Goal: Transaction & Acquisition: Purchase product/service

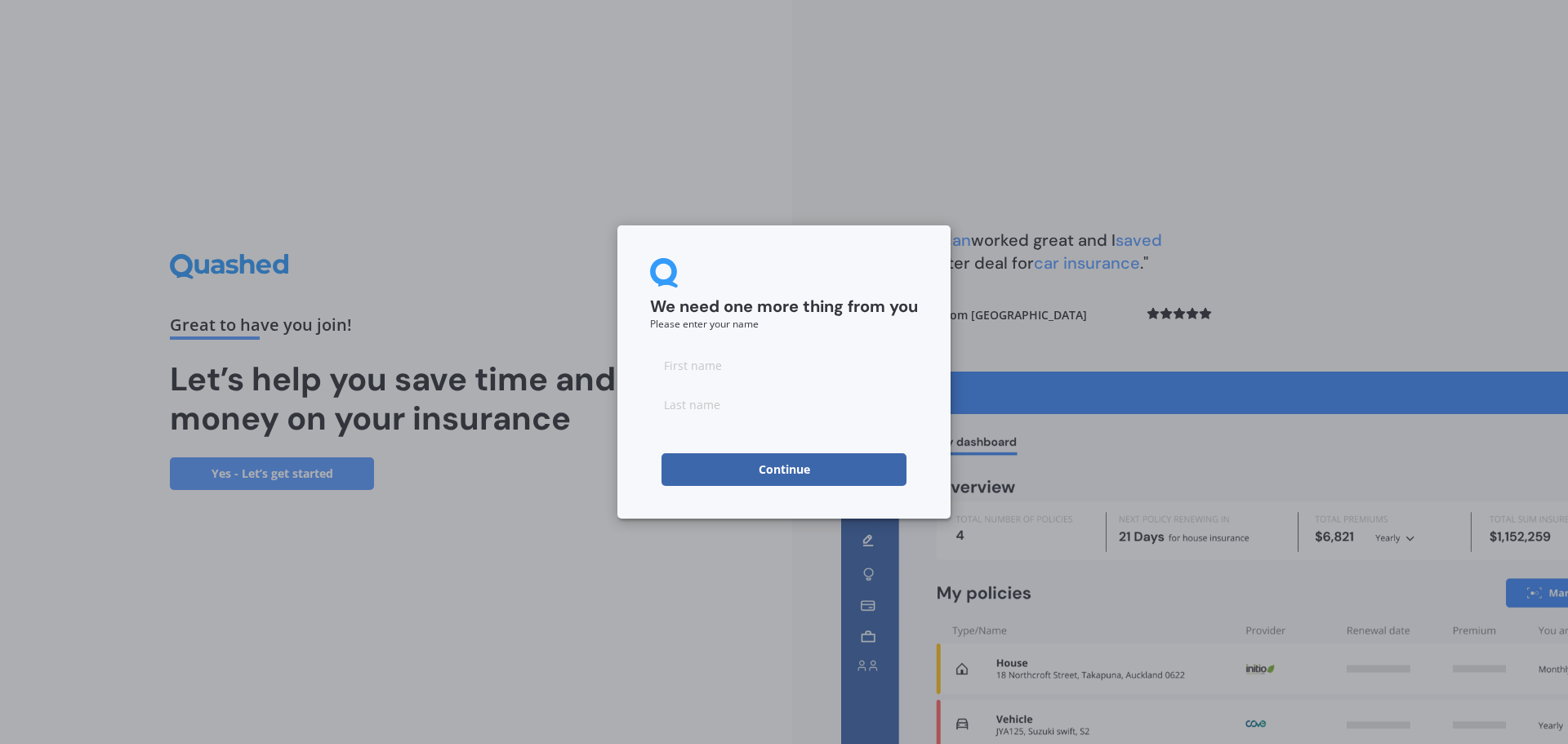
click at [788, 375] on input at bounding box center [783, 366] width 268 height 33
type input "[PERSON_NAME]"
type input "hANKI"
click at [758, 405] on input "hANKI" at bounding box center [783, 405] width 268 height 33
type input "h"
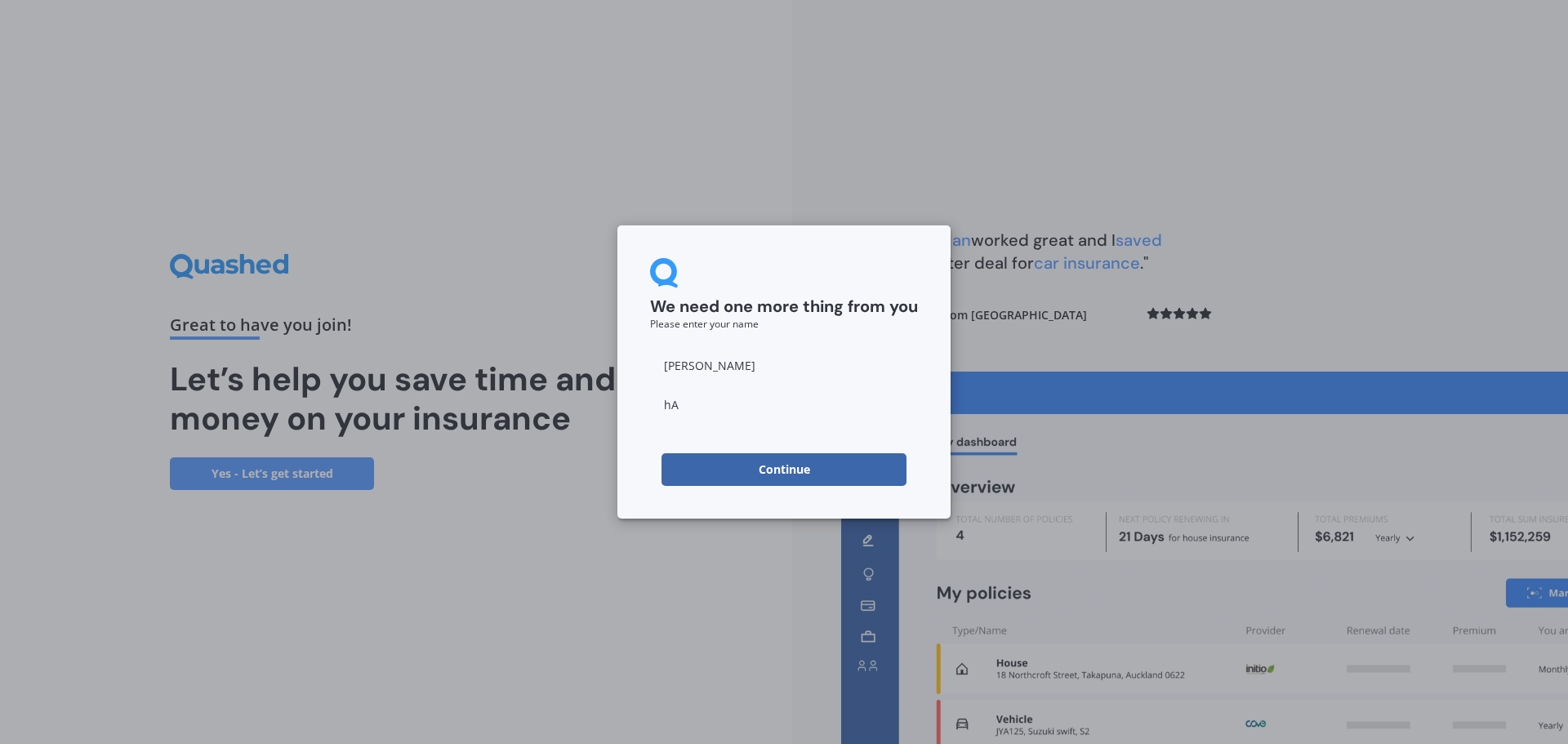
type input "h"
type input "[PERSON_NAME]"
click at [841, 342] on form "We need one more thing from you Please enter your name [PERSON_NAME] Continue" at bounding box center [783, 371] width 268 height 228
click at [788, 465] on button "Continue" at bounding box center [784, 470] width 245 height 33
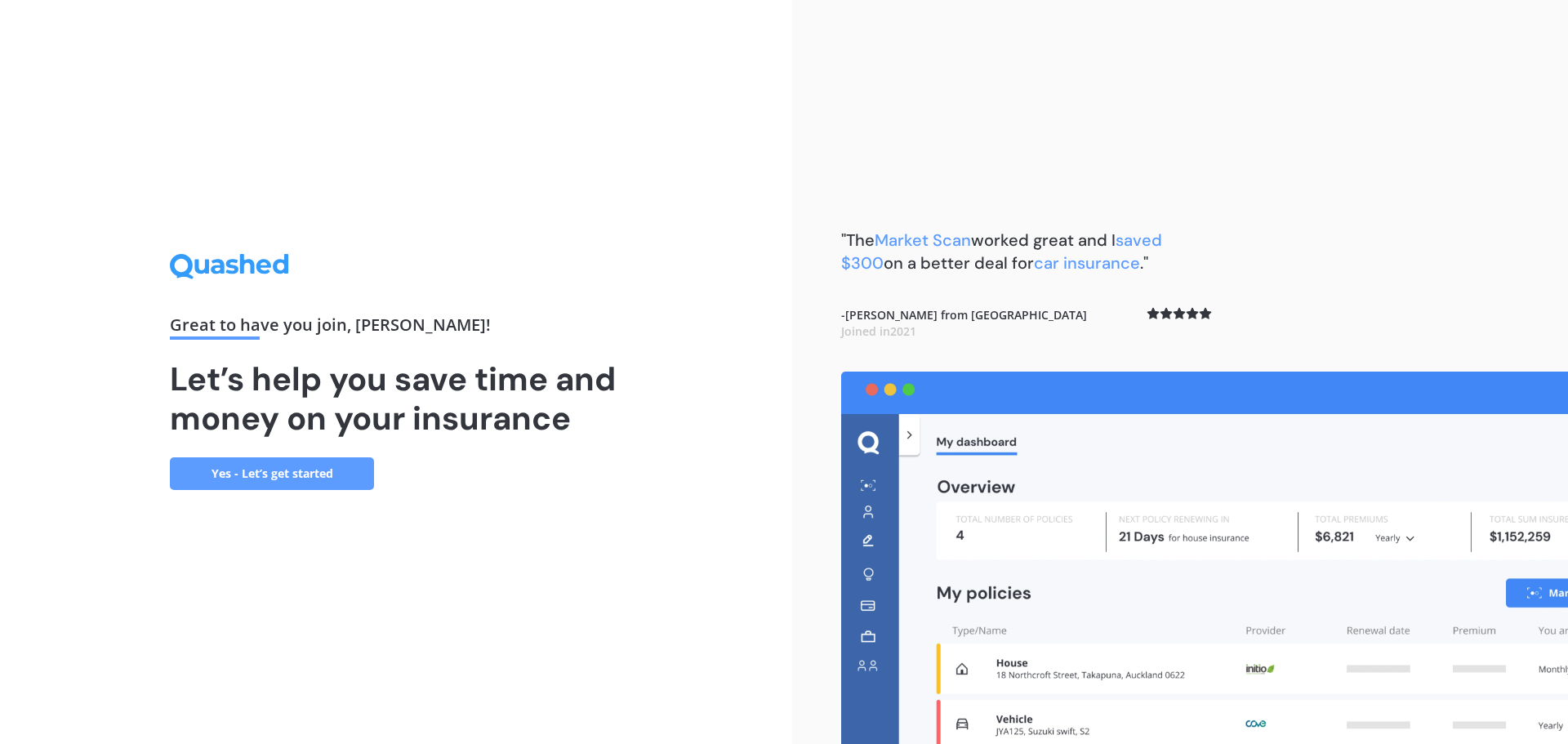
click at [291, 471] on link "Yes - Let’s get started" at bounding box center [271, 473] width 204 height 33
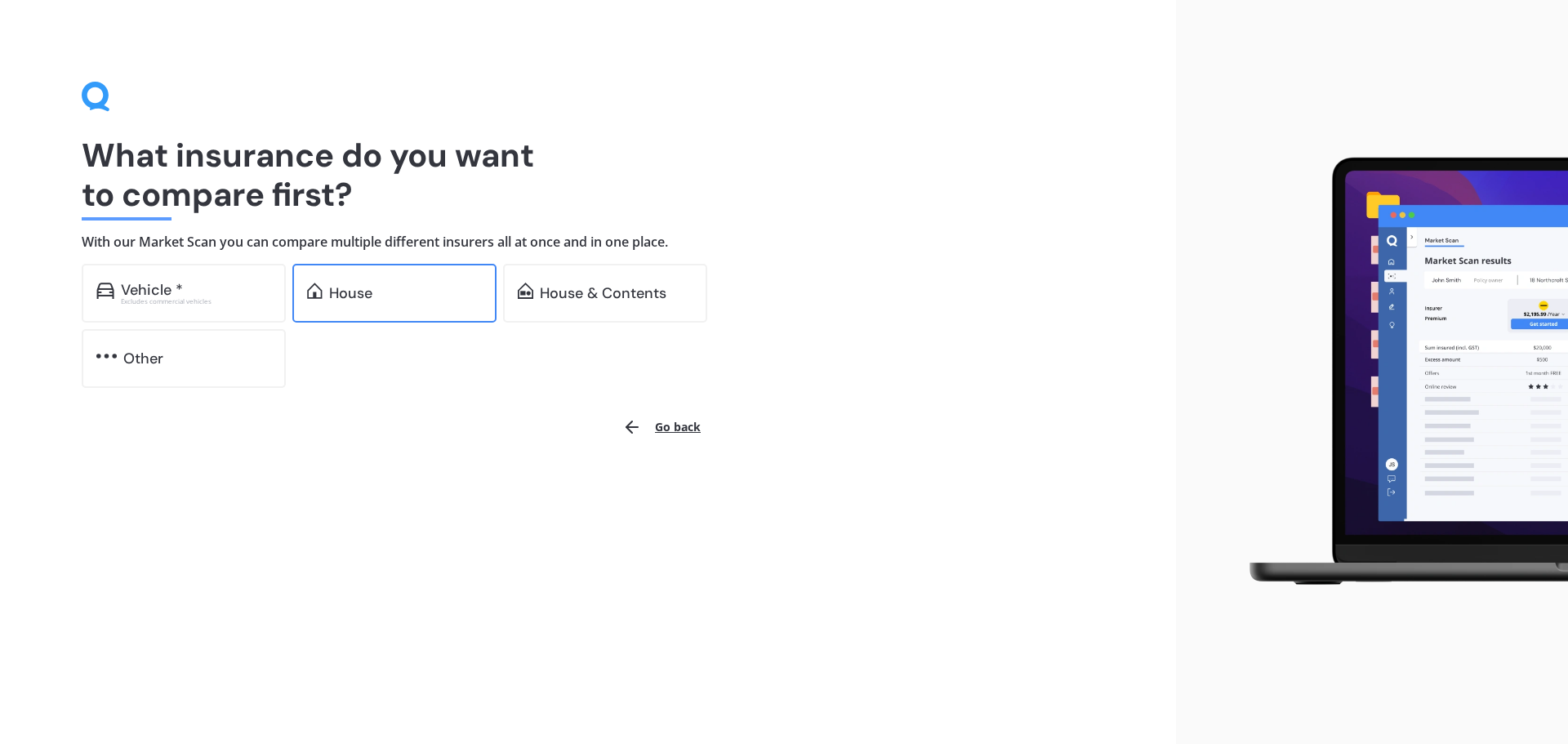
click at [364, 304] on div "House" at bounding box center [394, 293] width 204 height 58
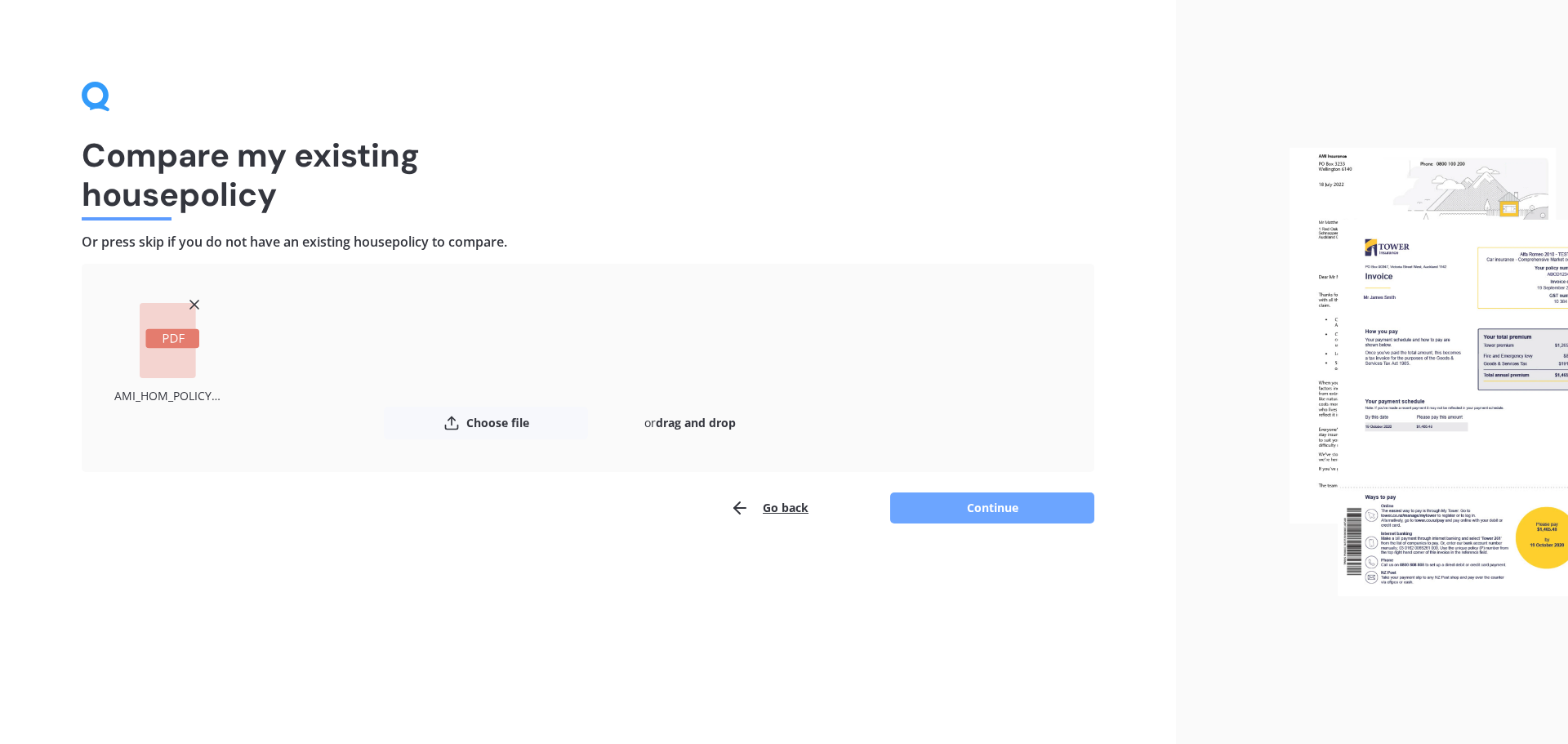
click at [983, 510] on button "Continue" at bounding box center [991, 508] width 204 height 31
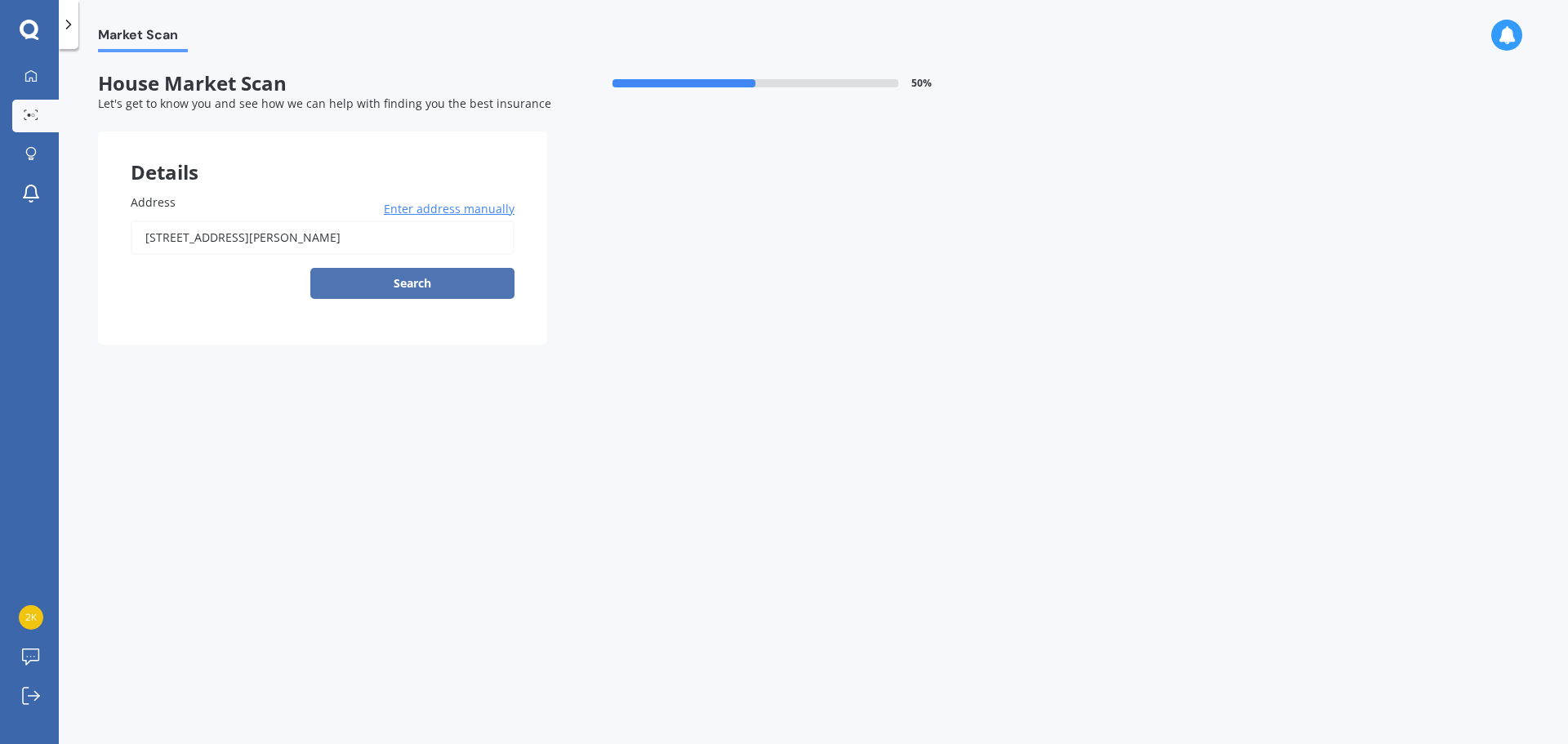
click at [400, 277] on button "Search" at bounding box center [412, 283] width 204 height 31
type input "[STREET_ADDRESS][PERSON_NAME]"
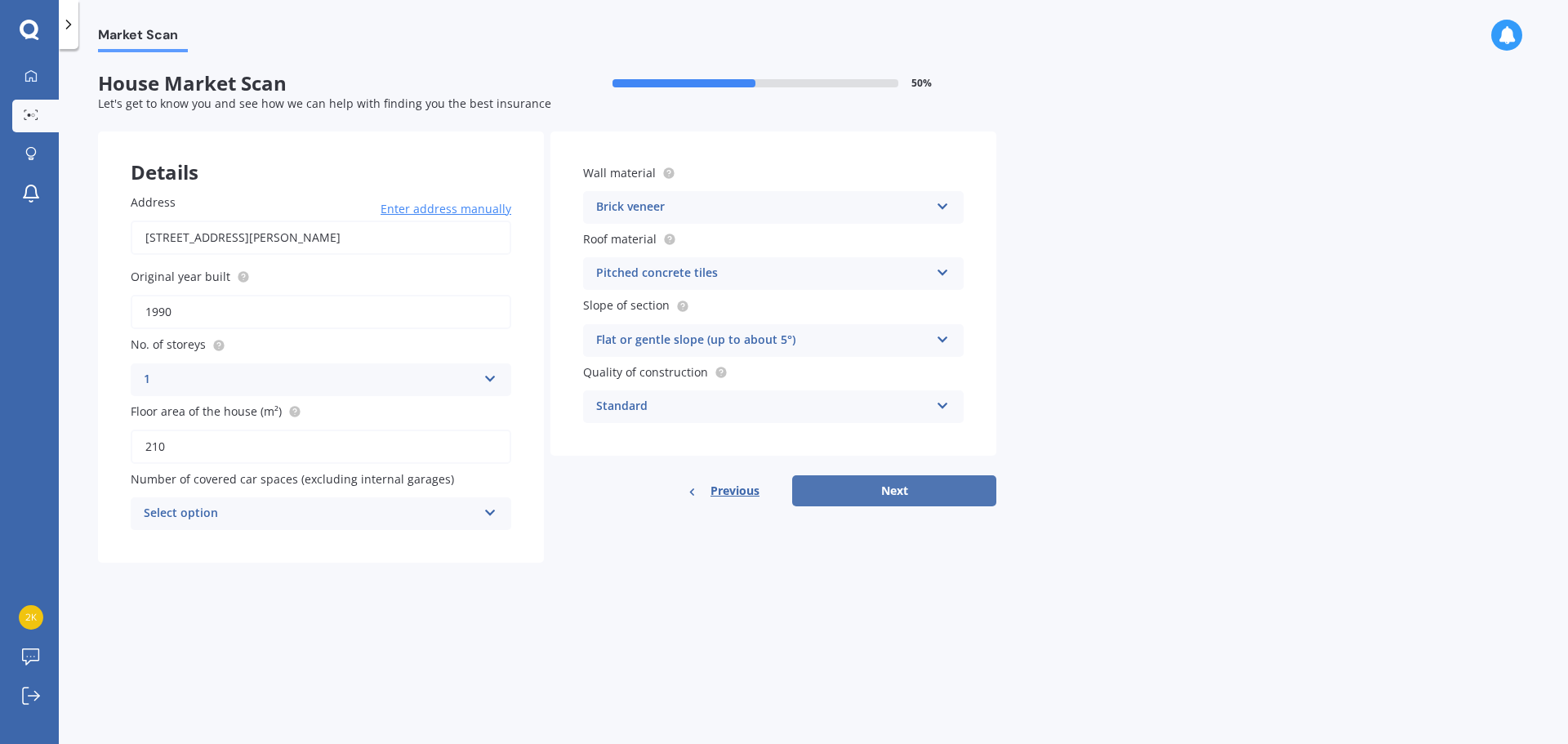
click at [870, 494] on button "Next" at bounding box center [894, 491] width 204 height 31
click at [327, 519] on div "Select option" at bounding box center [313, 514] width 325 height 18
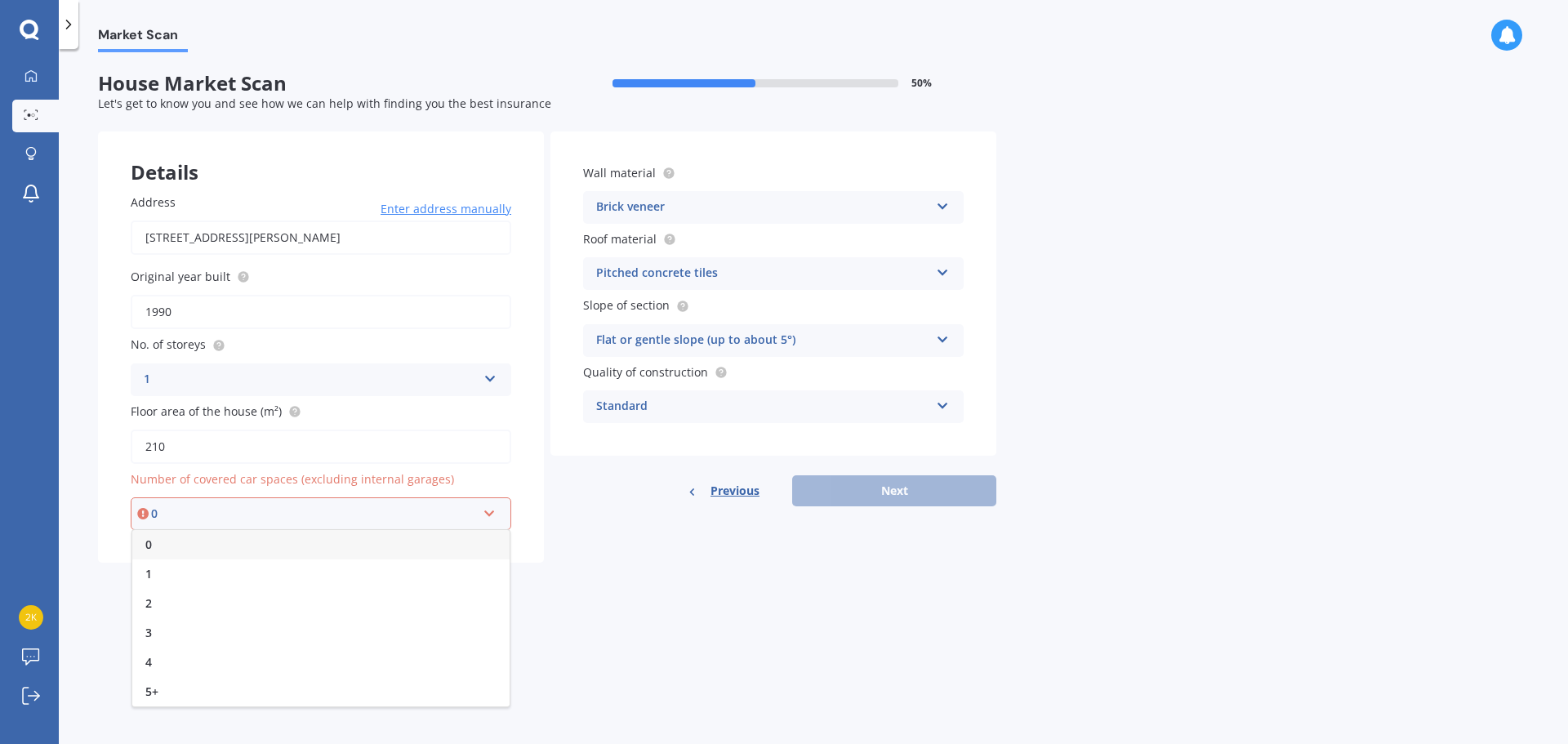
click at [238, 517] on div "0" at bounding box center [313, 514] width 325 height 18
click at [375, 512] on div "Select option" at bounding box center [313, 514] width 325 height 18
click at [216, 550] on div "0" at bounding box center [321, 545] width 377 height 29
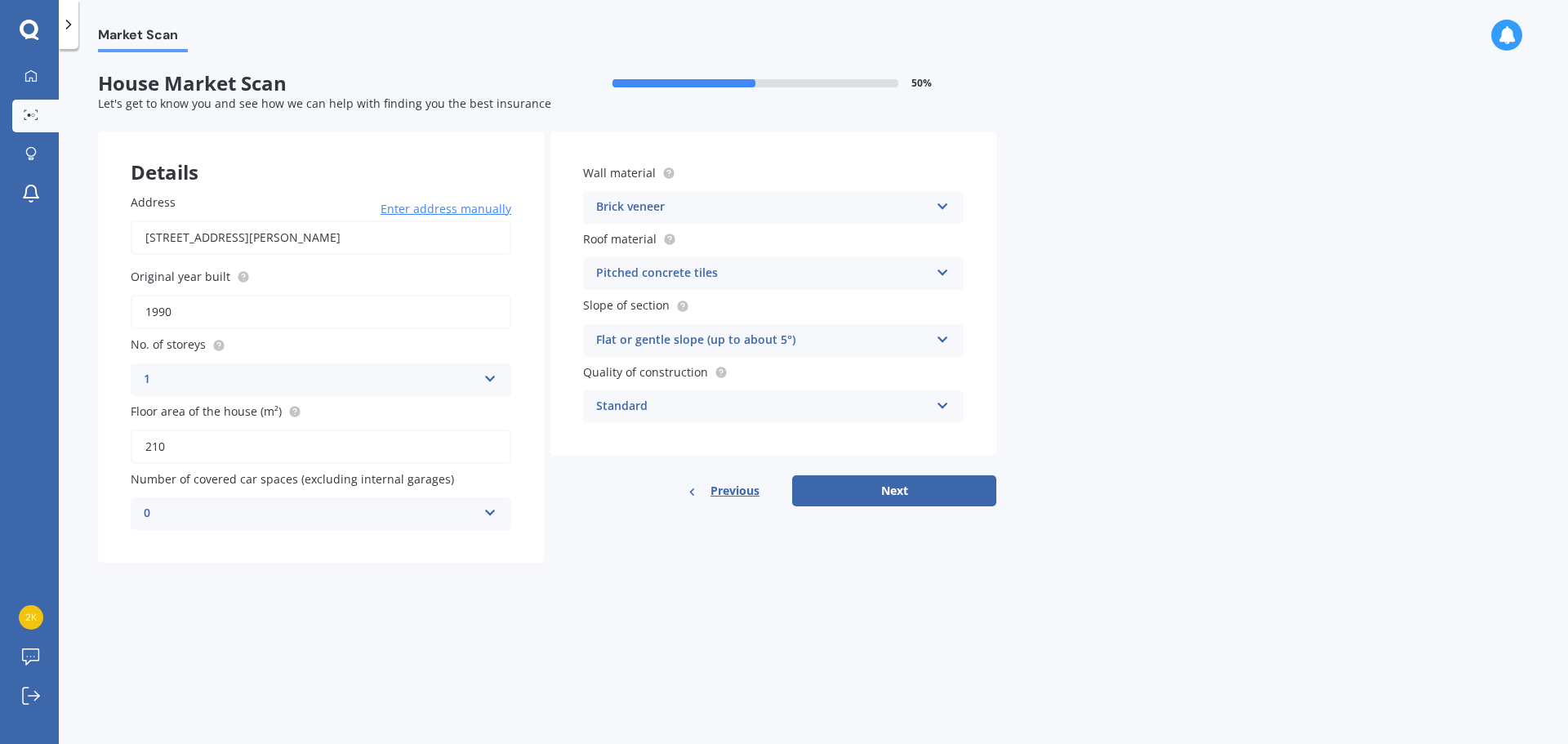
click at [755, 642] on div "Market Scan House Market Scan 50 % Let's get to know you and see how we can hel…" at bounding box center [813, 399] width 1510 height 696
click at [882, 491] on button "Next" at bounding box center [894, 491] width 204 height 31
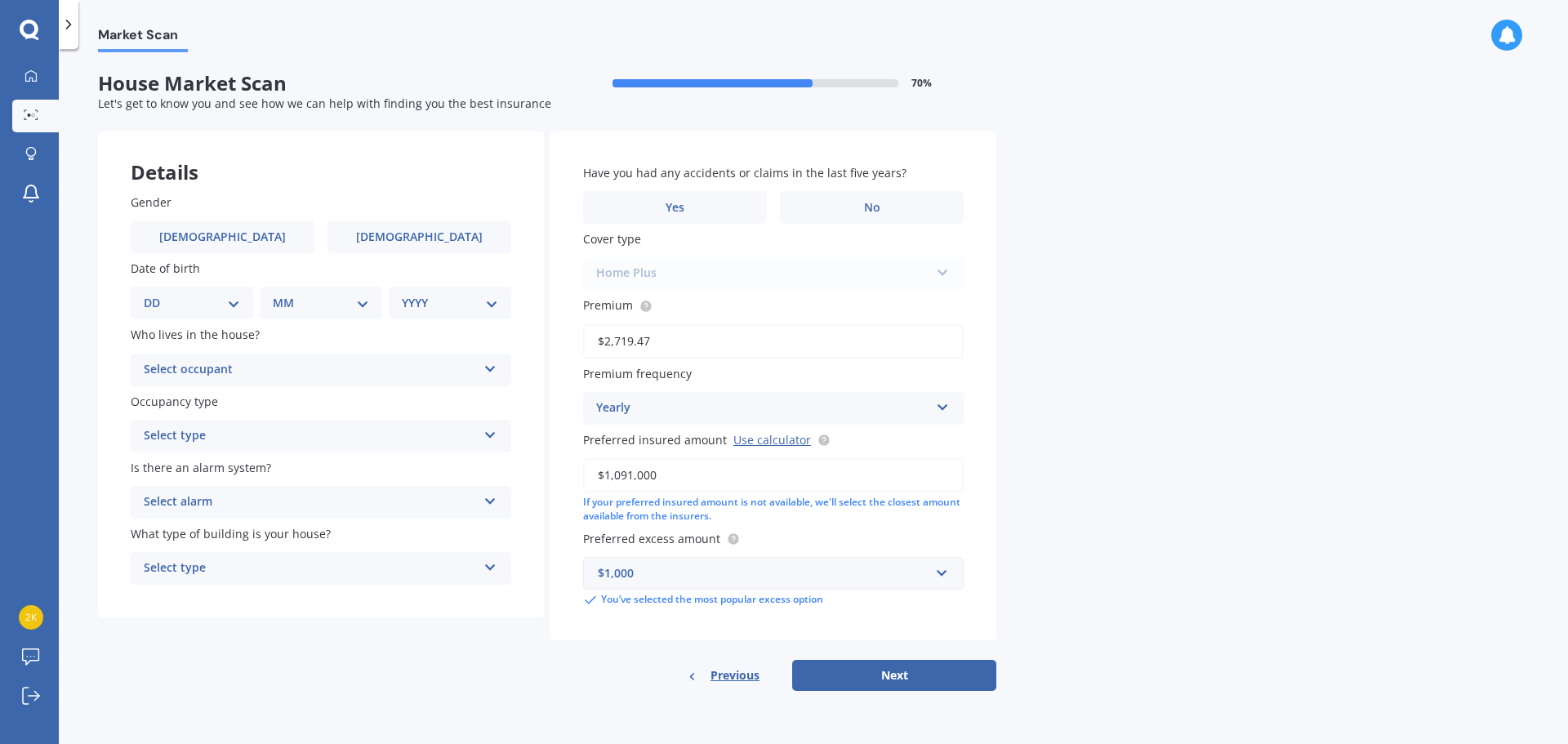
click at [688, 581] on div "$1,000" at bounding box center [763, 574] width 332 height 18
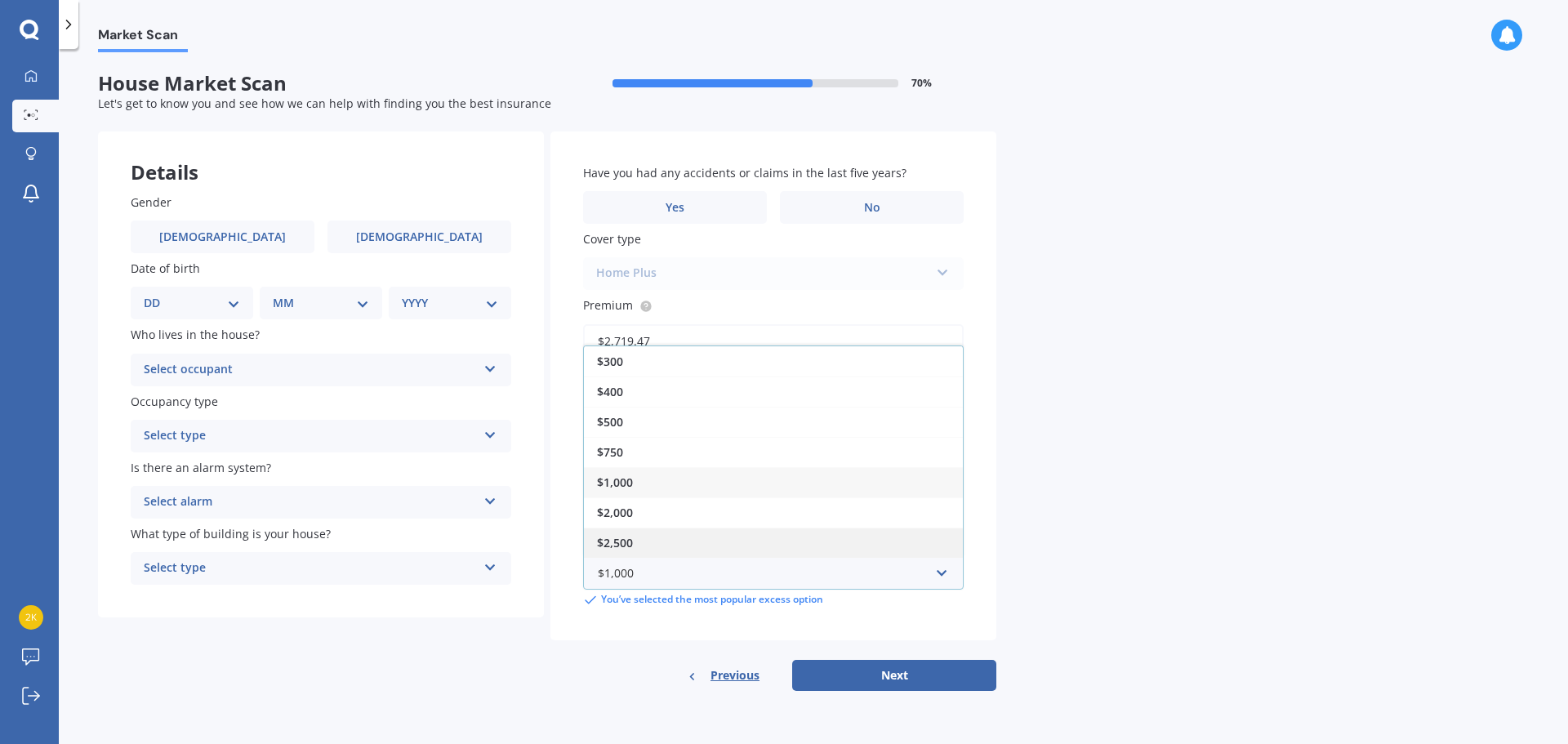
click at [691, 556] on div "$2,500" at bounding box center [773, 542] width 379 height 30
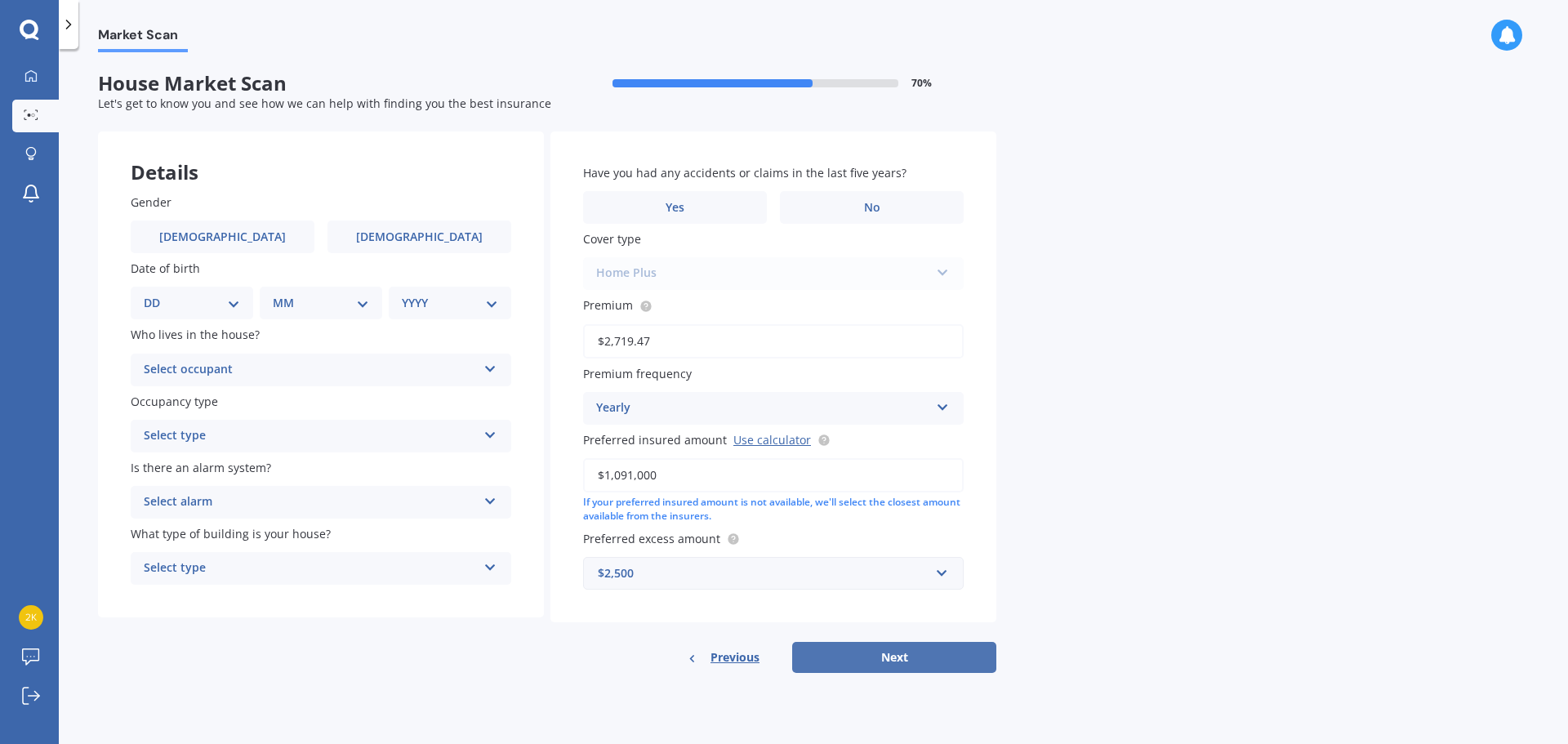
click at [873, 656] on button "Next" at bounding box center [894, 657] width 204 height 31
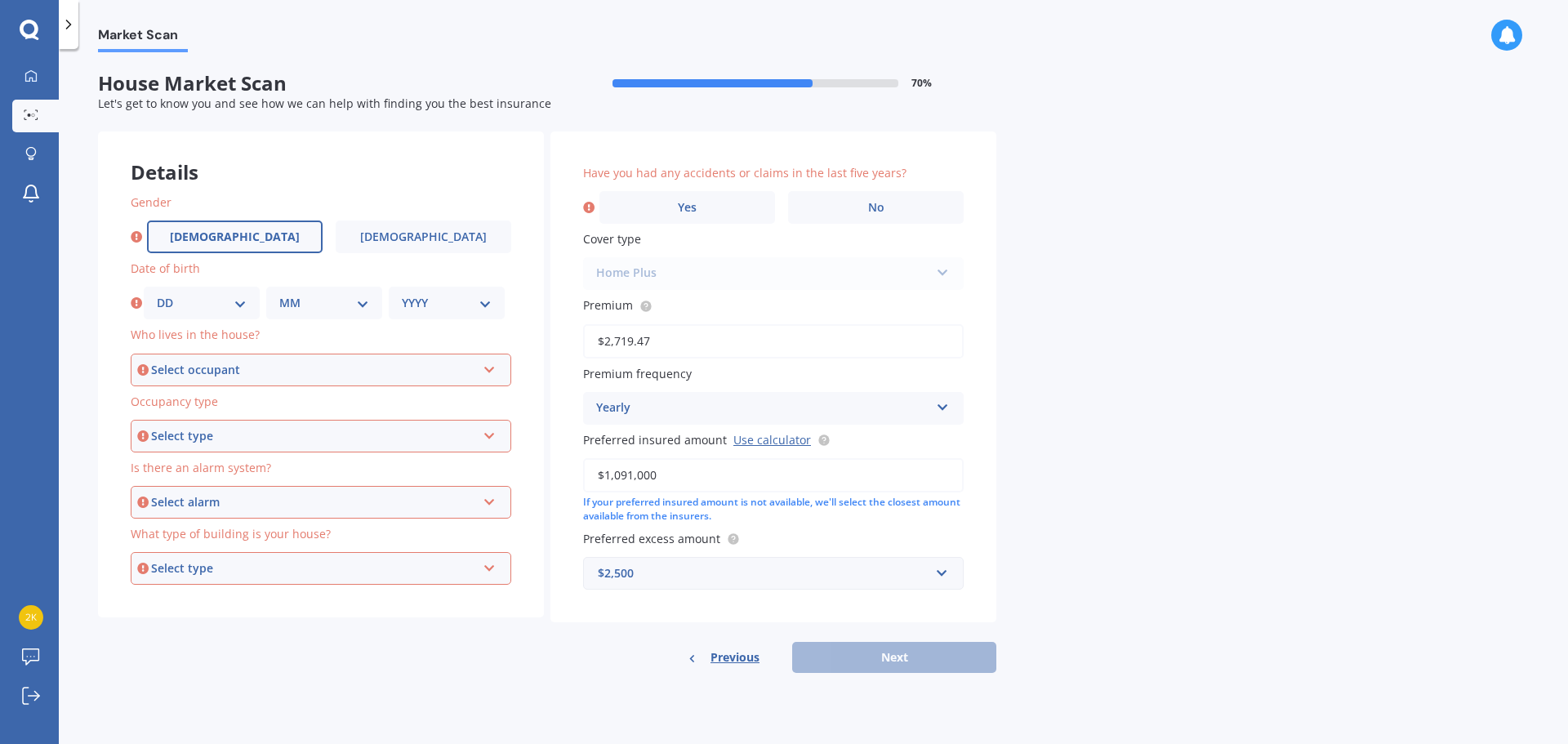
click at [217, 246] on label "[DEMOGRAPHIC_DATA]" at bounding box center [235, 237] width 175 height 33
click at [0, 0] on input "[DEMOGRAPHIC_DATA]" at bounding box center [0, 0] width 0 height 0
click at [188, 303] on select "DD 01 02 03 04 05 06 07 08 09 10 11 12 13 14 15 16 17 18 19 20 21 22 23 24 25 2…" at bounding box center [202, 303] width 90 height 18
select select "12"
click at [157, 294] on select "DD 01 02 03 04 05 06 07 08 09 10 11 12 13 14 15 16 17 18 19 20 21 22 23 24 25 2…" at bounding box center [202, 303] width 90 height 18
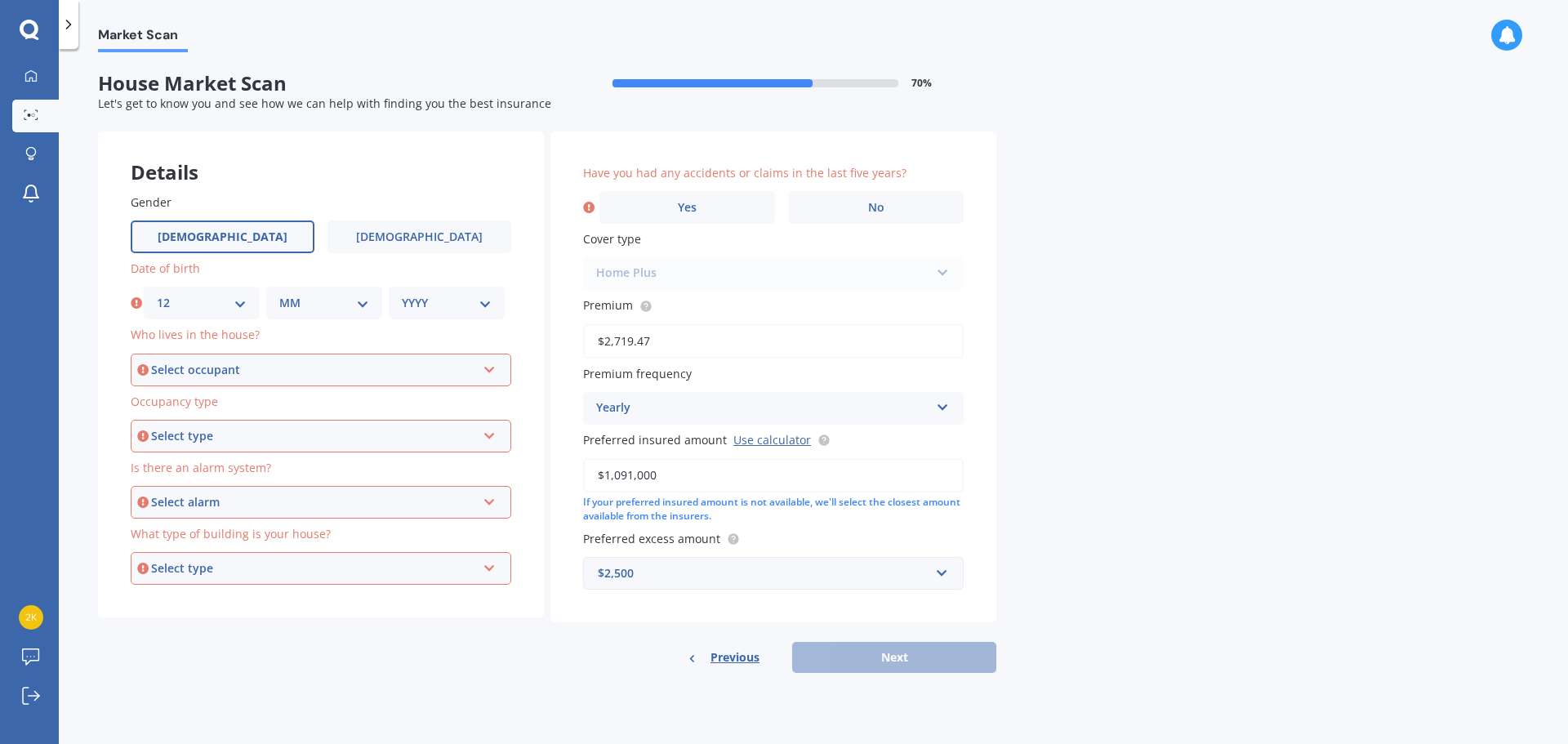
click at [308, 304] on select "MM 01 02 03 04 05 06 07 08 09 10 11 12" at bounding box center [324, 303] width 90 height 18
select select "01"
click at [280, 294] on select "MM 01 02 03 04 05 06 07 08 09 10 11 12" at bounding box center [324, 303] width 90 height 18
click at [434, 303] on select "YYYY 2009 2008 2007 2006 2005 2004 2003 2002 2001 2000 1999 1998 1997 1996 1995…" at bounding box center [447, 303] width 90 height 18
select select "1974"
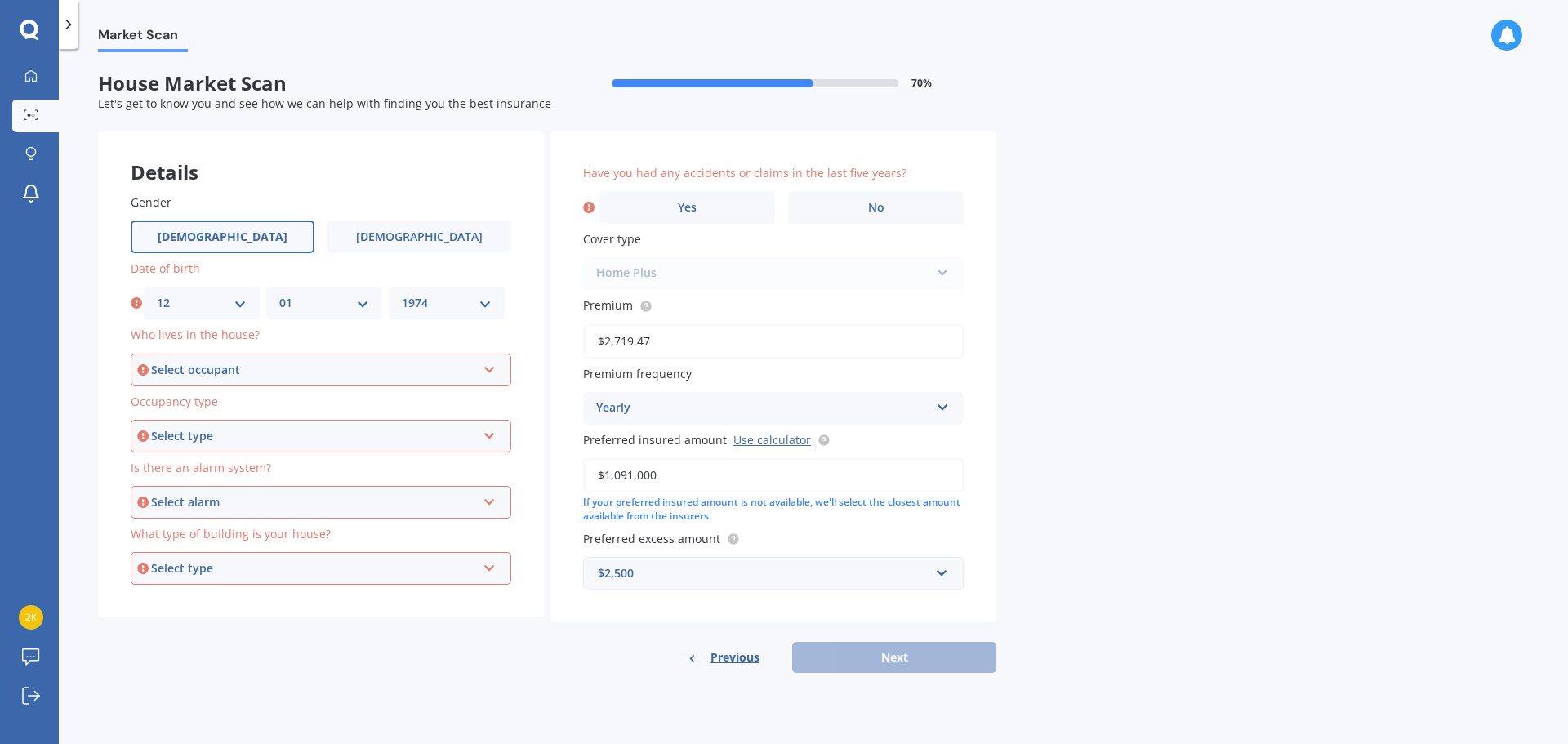
click at [402, 294] on select "YYYY 2009 2008 2007 2006 2005 2004 2003 2002 2001 2000 1999 1998 1997 1996 1995…" at bounding box center [447, 303] width 90 height 18
click at [253, 380] on div "Select occupant Owner Owner + Boarder" at bounding box center [321, 370] width 380 height 33
click at [223, 405] on div "Owner" at bounding box center [321, 401] width 377 height 29
click at [192, 449] on div "Select type Permanent Holiday (without tenancy)" at bounding box center [321, 436] width 380 height 33
click at [190, 471] on span "Permanent" at bounding box center [176, 466] width 62 height 16
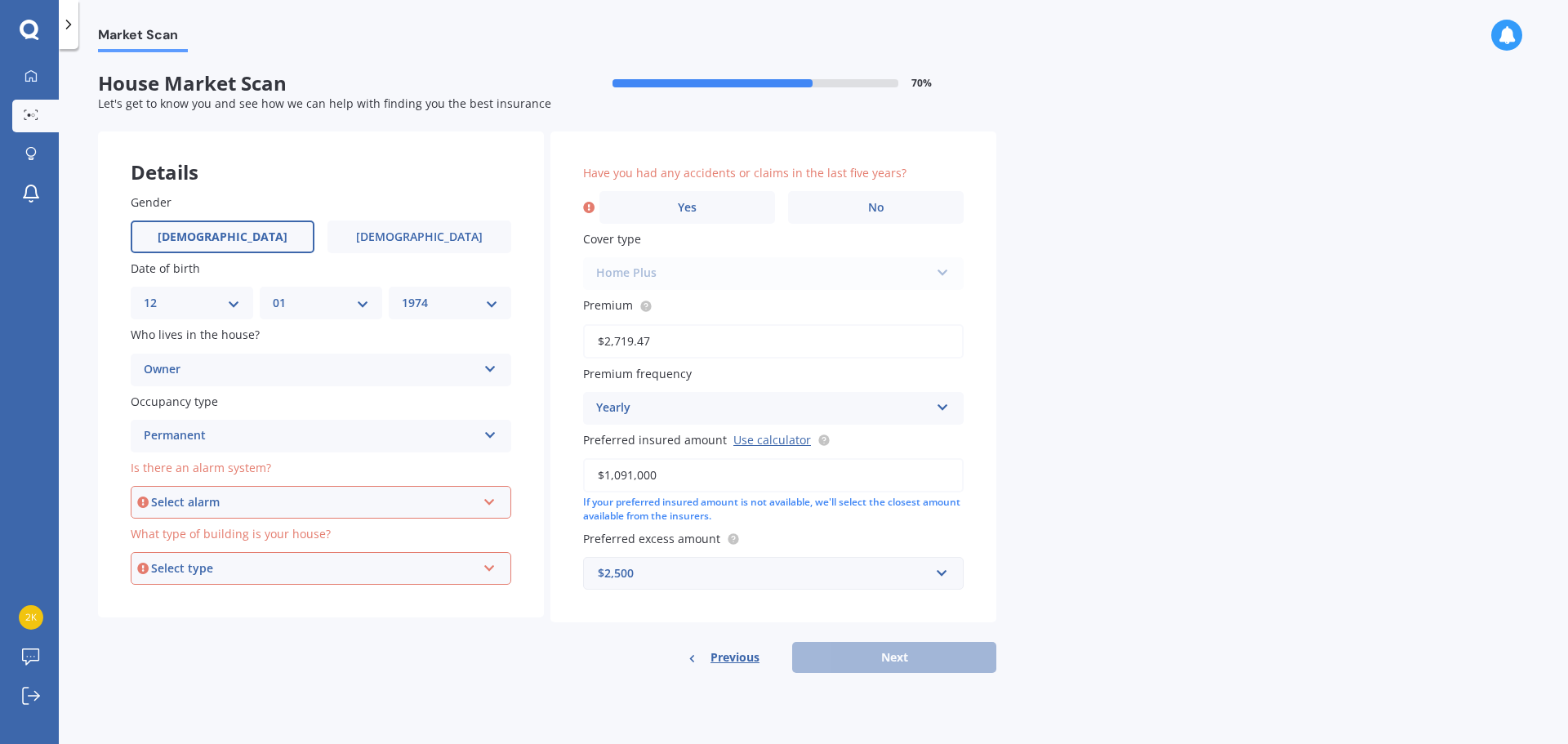
click at [217, 367] on div "Owner" at bounding box center [310, 369] width 334 height 19
click at [204, 503] on div "Select alarm" at bounding box center [313, 503] width 325 height 18
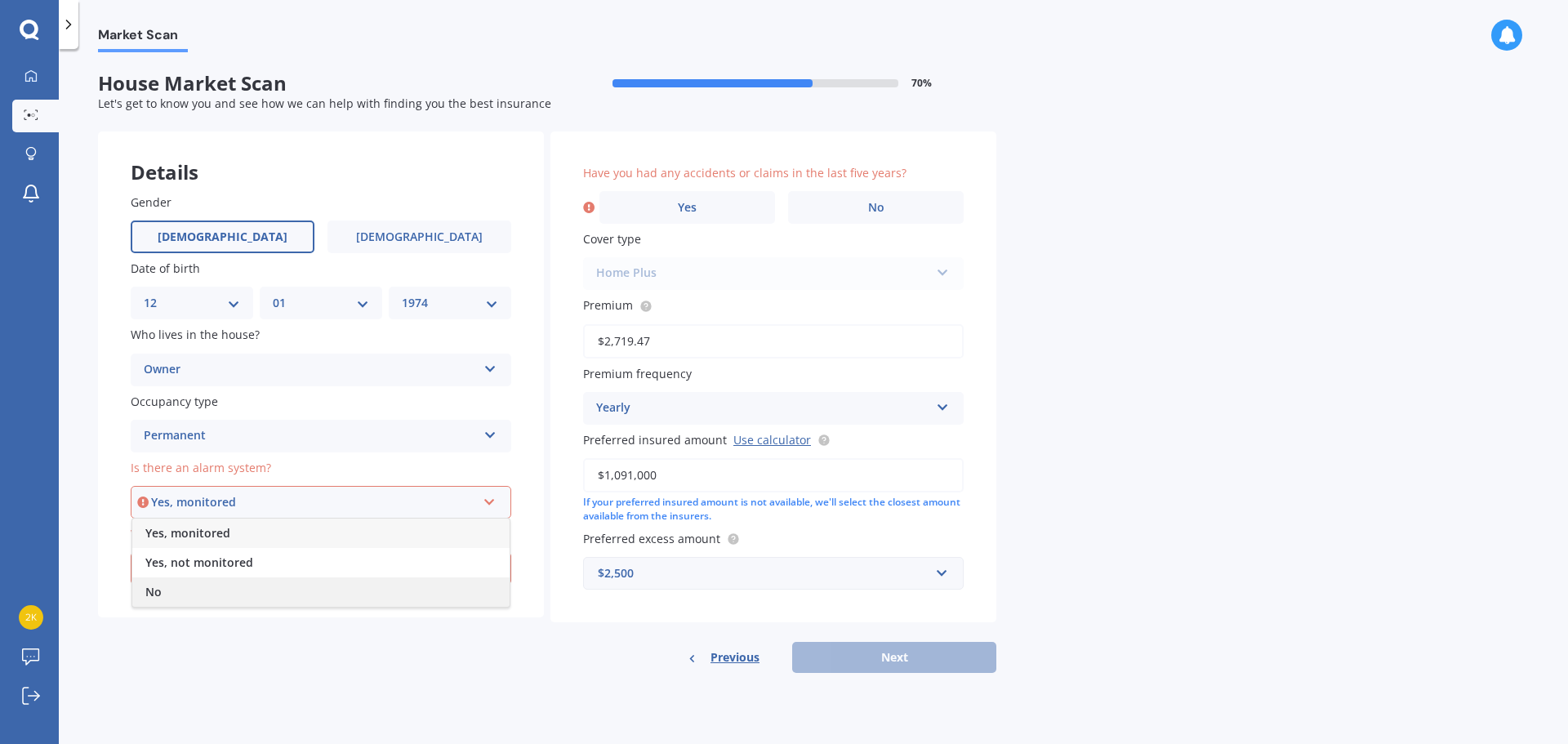
click at [166, 593] on div "No" at bounding box center [321, 592] width 377 height 29
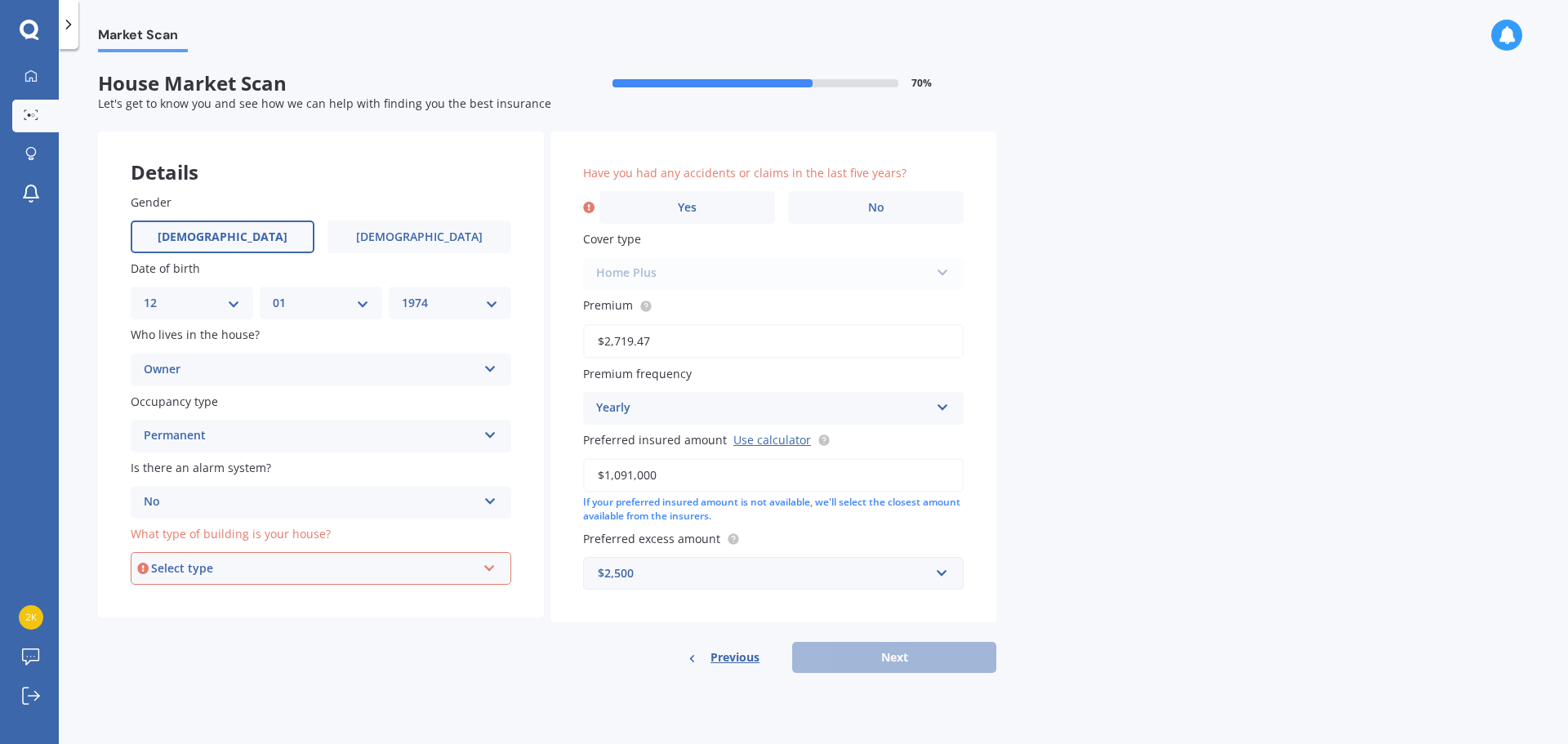
click at [186, 575] on div "Select type" at bounding box center [313, 569] width 325 height 18
click at [238, 598] on div "Freestanding" at bounding box center [321, 600] width 377 height 29
click at [875, 209] on span "No" at bounding box center [876, 207] width 16 height 14
click at [0, 0] on input "No" at bounding box center [0, 0] width 0 height 0
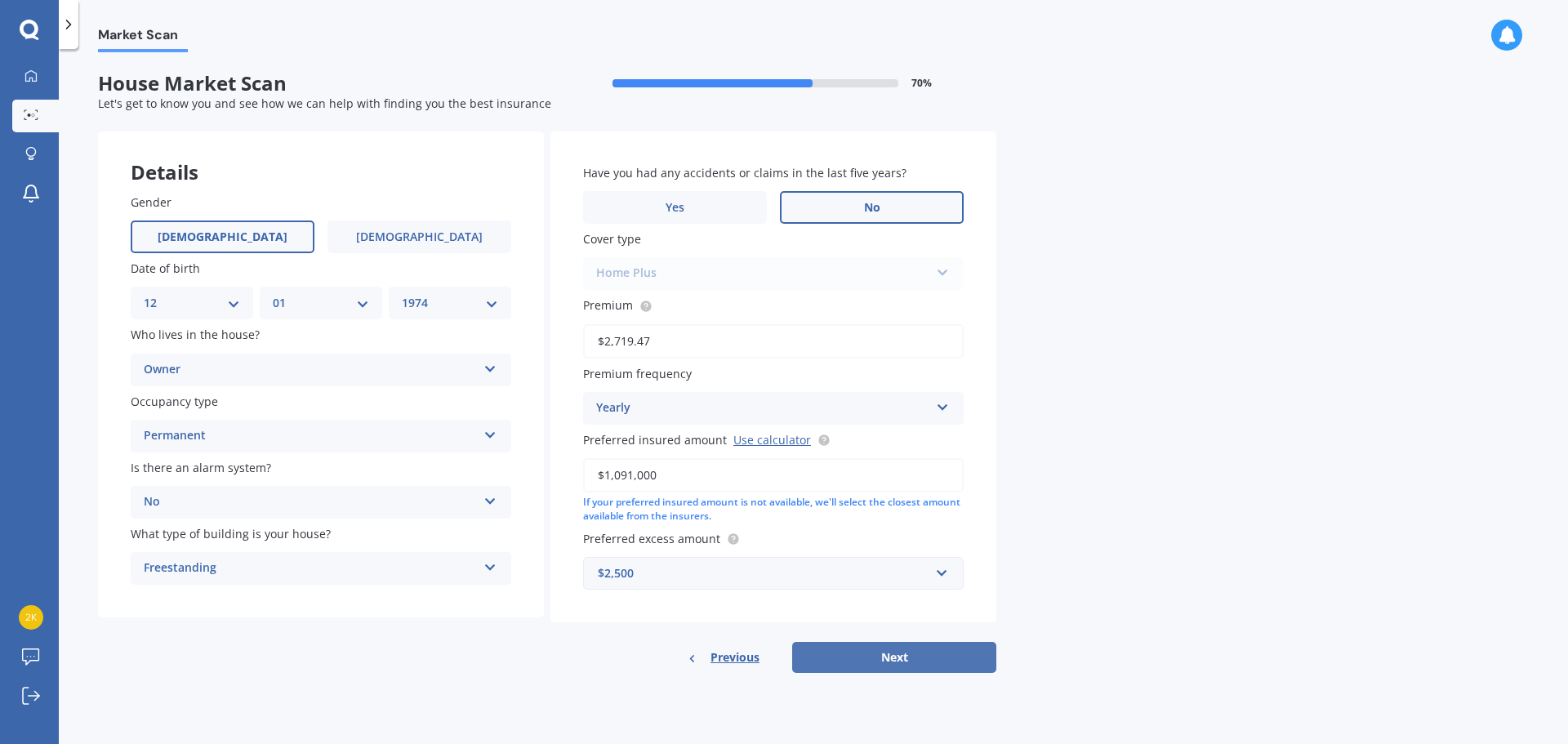
click at [880, 652] on button "Next" at bounding box center [894, 657] width 204 height 31
select select "12"
select select "01"
select select "1974"
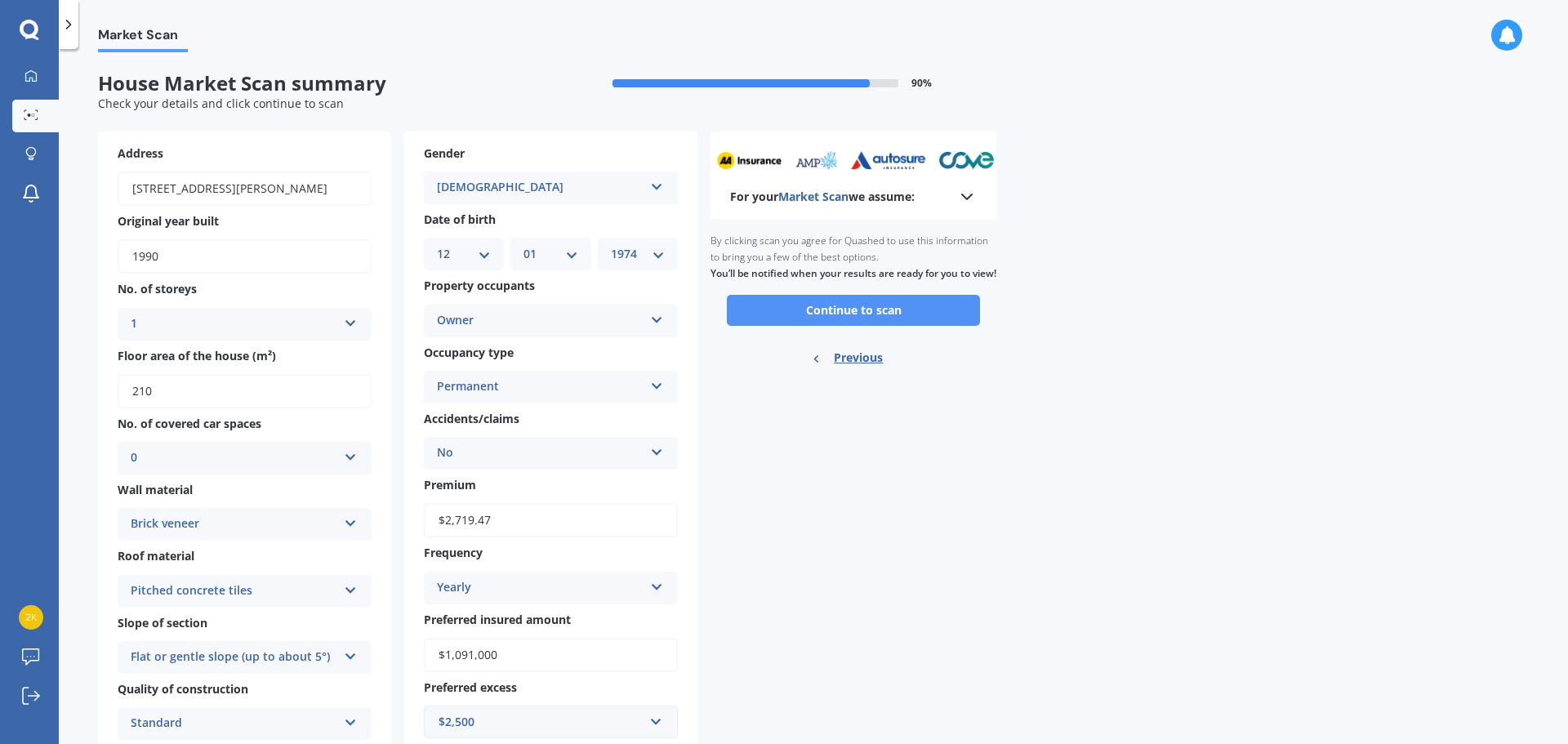
click at [857, 325] on button "Continue to scan" at bounding box center [853, 311] width 253 height 31
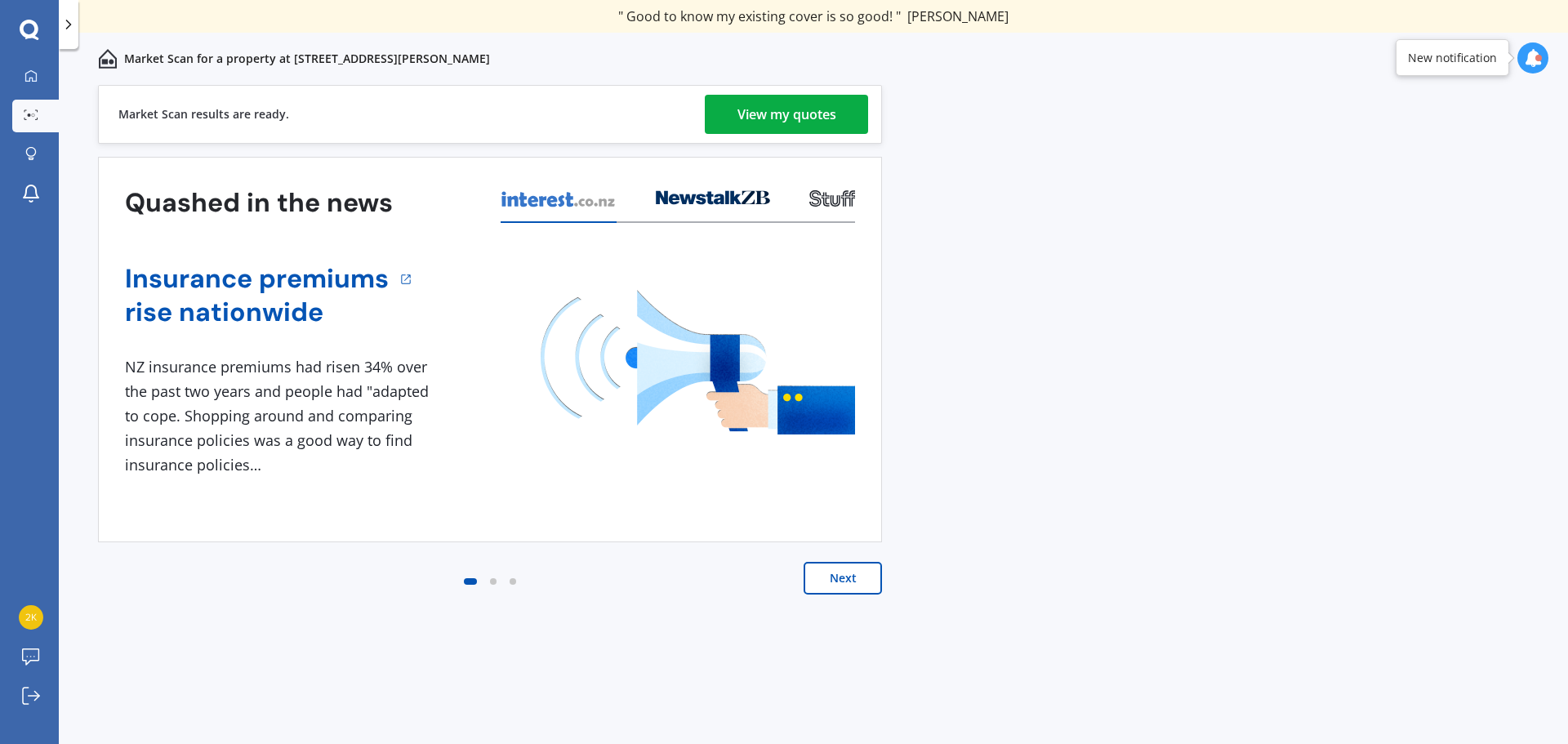
click at [778, 108] on div "View my quotes" at bounding box center [787, 114] width 99 height 39
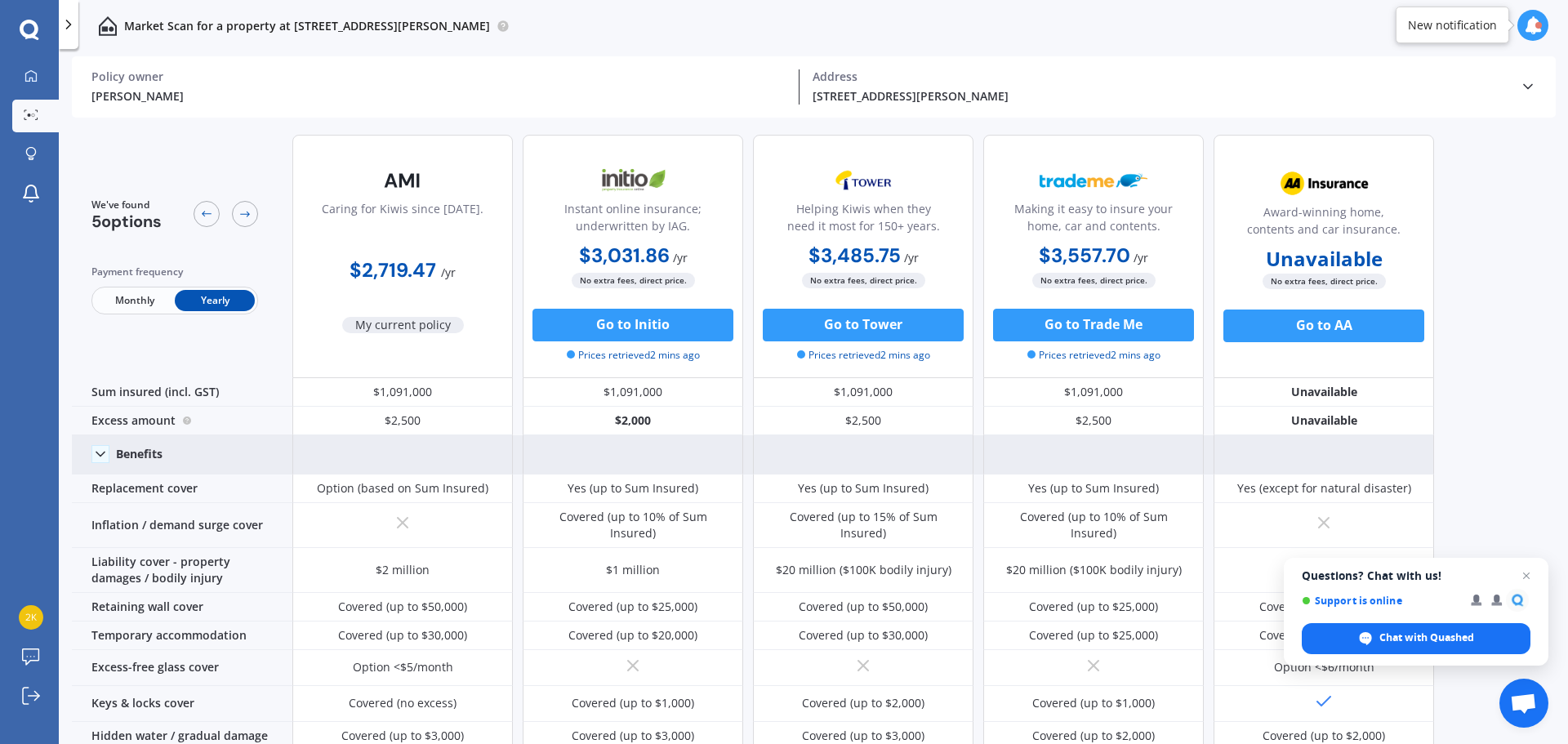
scroll to position [272, 0]
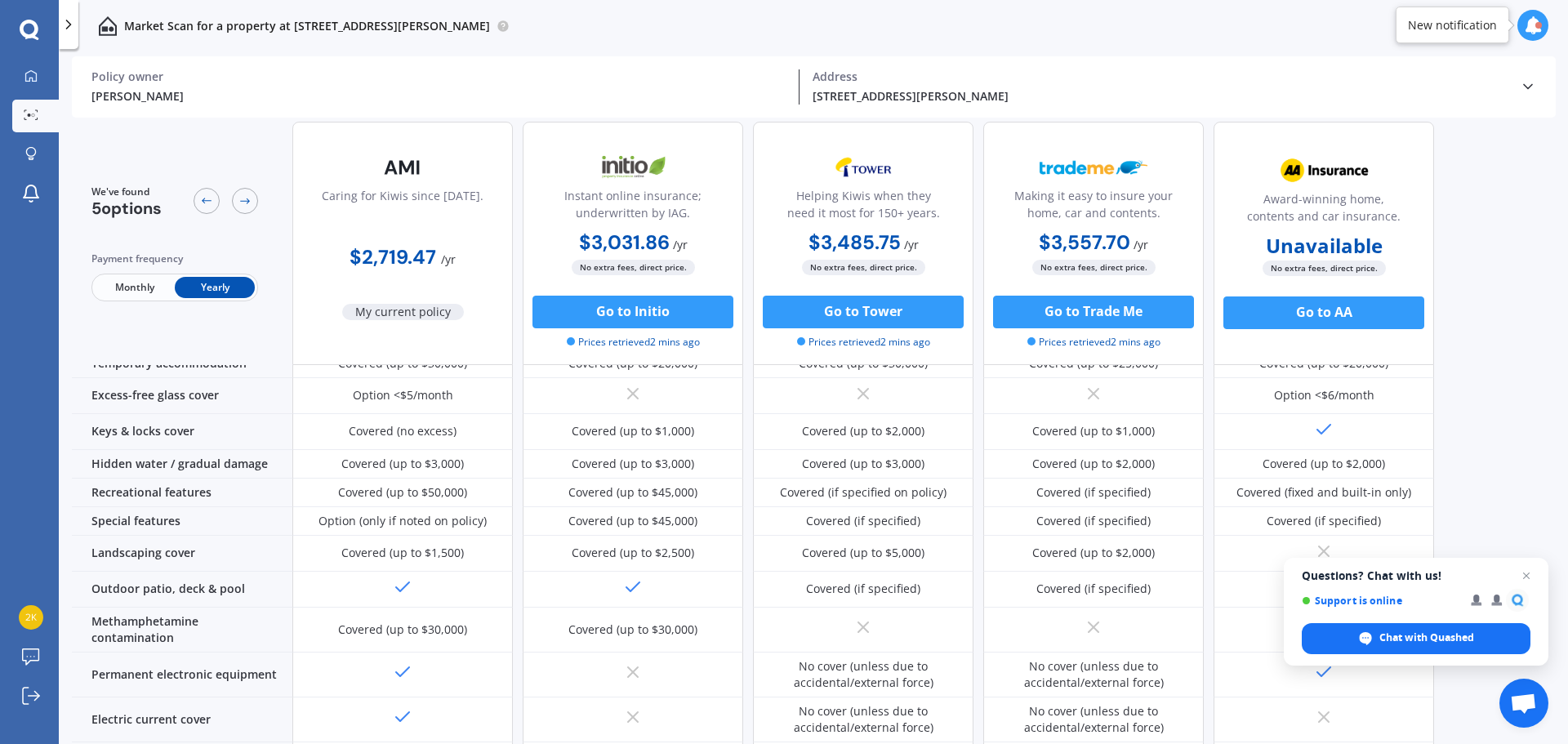
drag, startPoint x: 1527, startPoint y: 571, endPoint x: 1491, endPoint y: 572, distance: 36.0
click at [1527, 571] on span "Open chat" at bounding box center [1526, 575] width 19 height 19
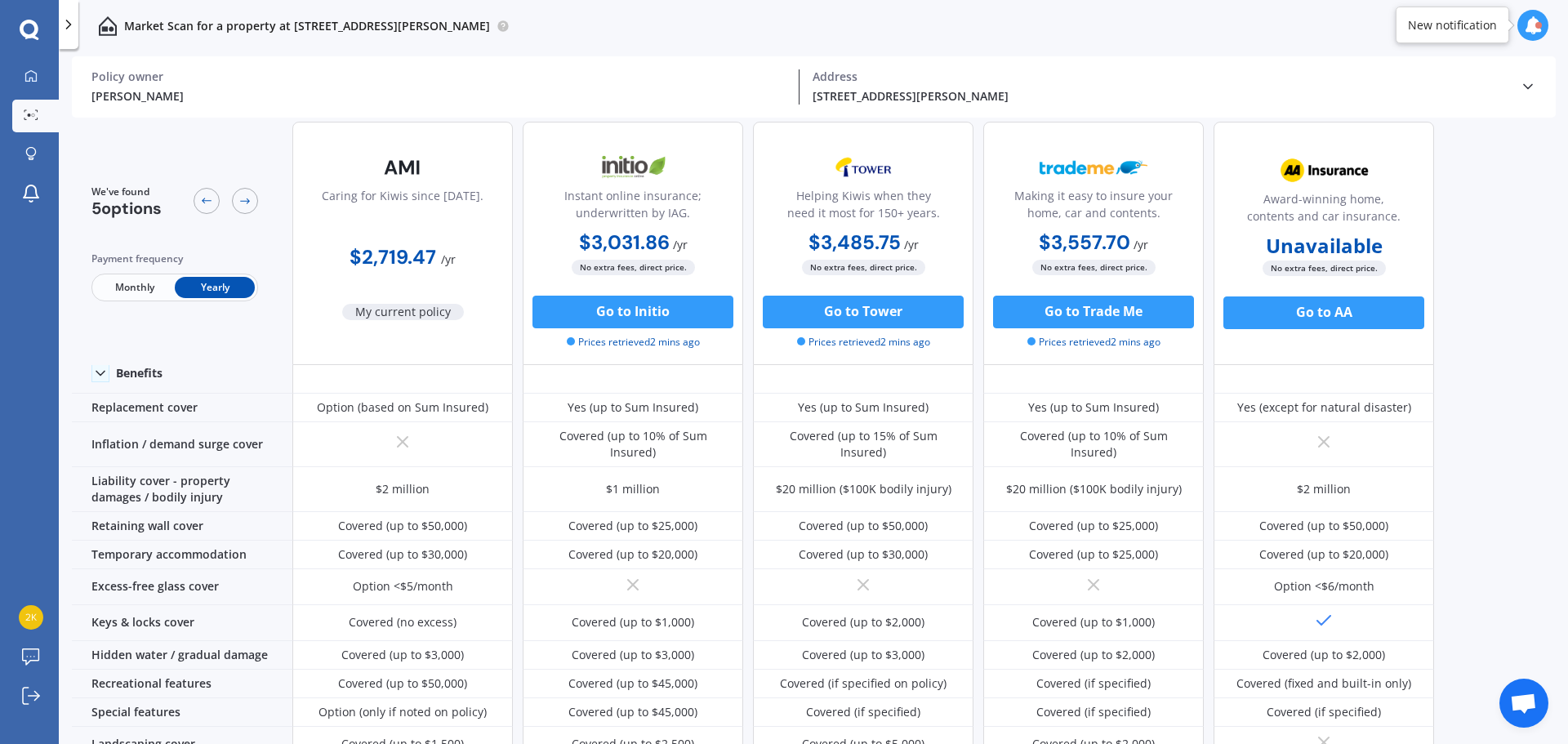
scroll to position [0, 0]
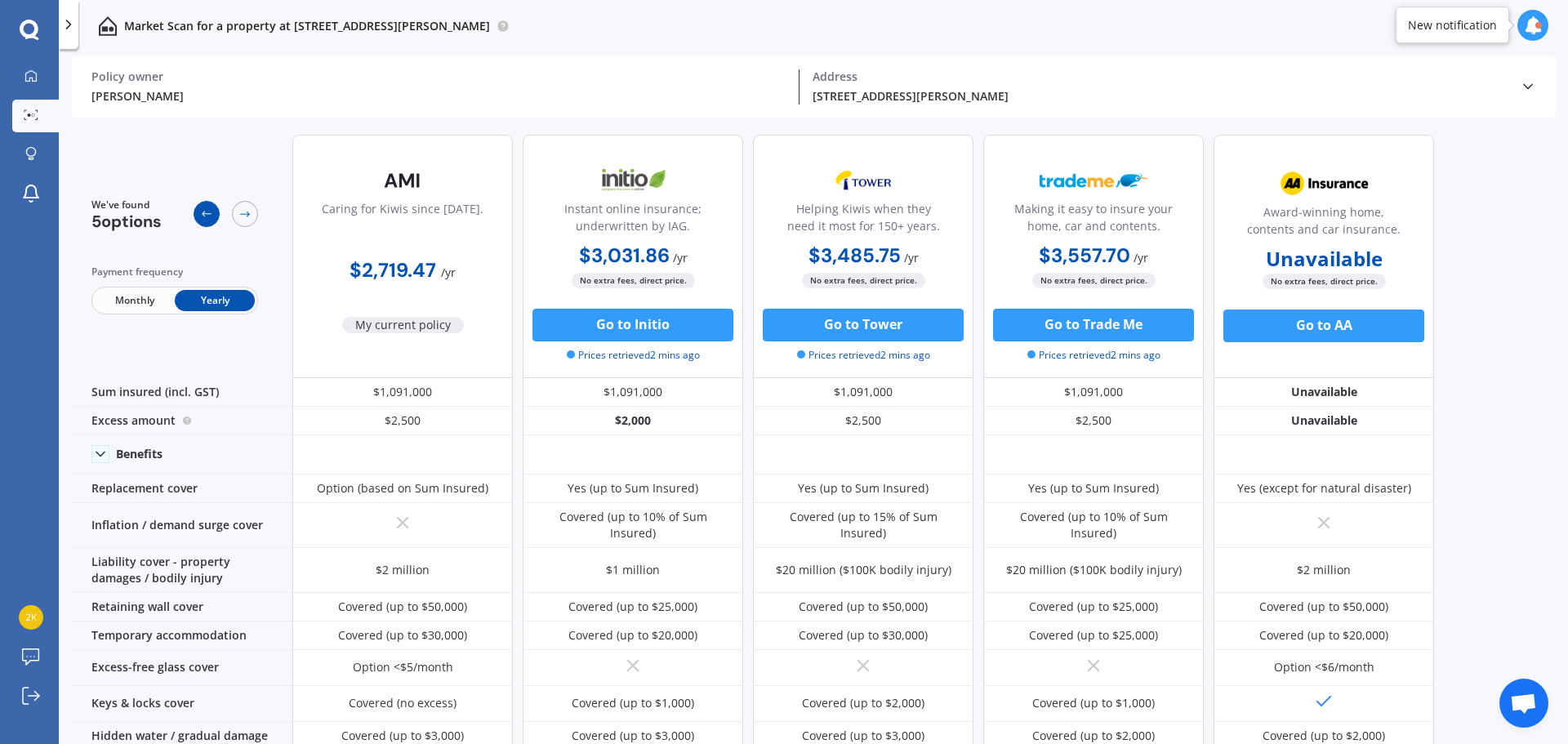
click at [200, 216] on icon at bounding box center [207, 214] width 13 height 13
click at [248, 211] on icon at bounding box center [245, 214] width 13 height 13
